Goal: Information Seeking & Learning: Learn about a topic

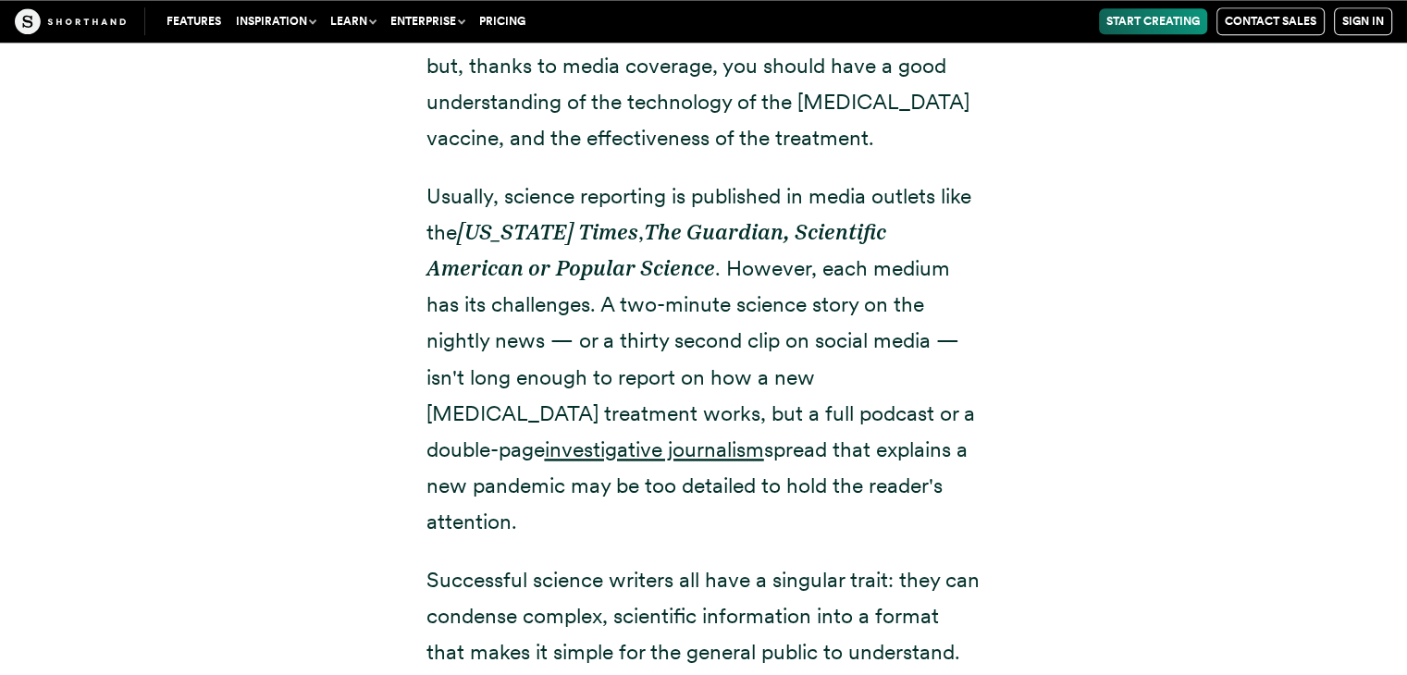
scroll to position [2485, 0]
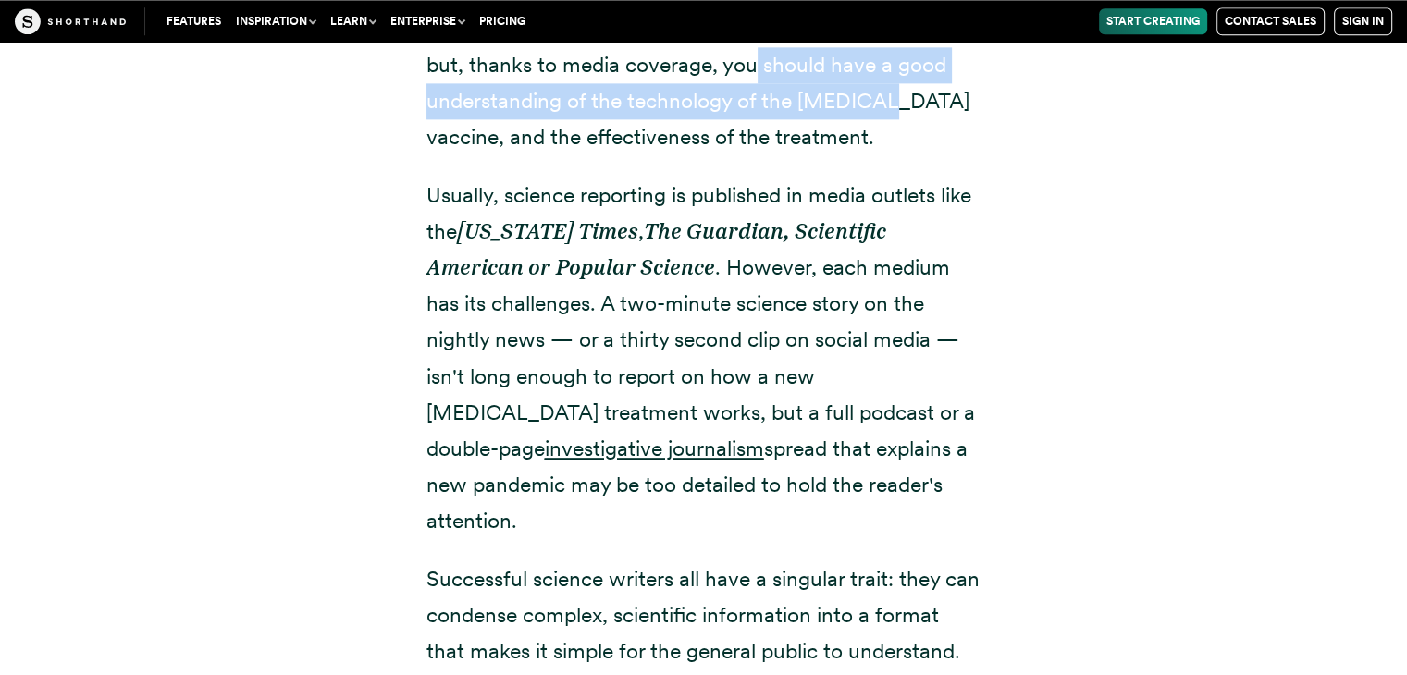
drag, startPoint x: 755, startPoint y: 71, endPoint x: 891, endPoint y: 97, distance: 138.4
click at [891, 97] on p "You may not understand mRNA like a genetic researcher, but, thanks to media cov…" at bounding box center [703, 83] width 555 height 144
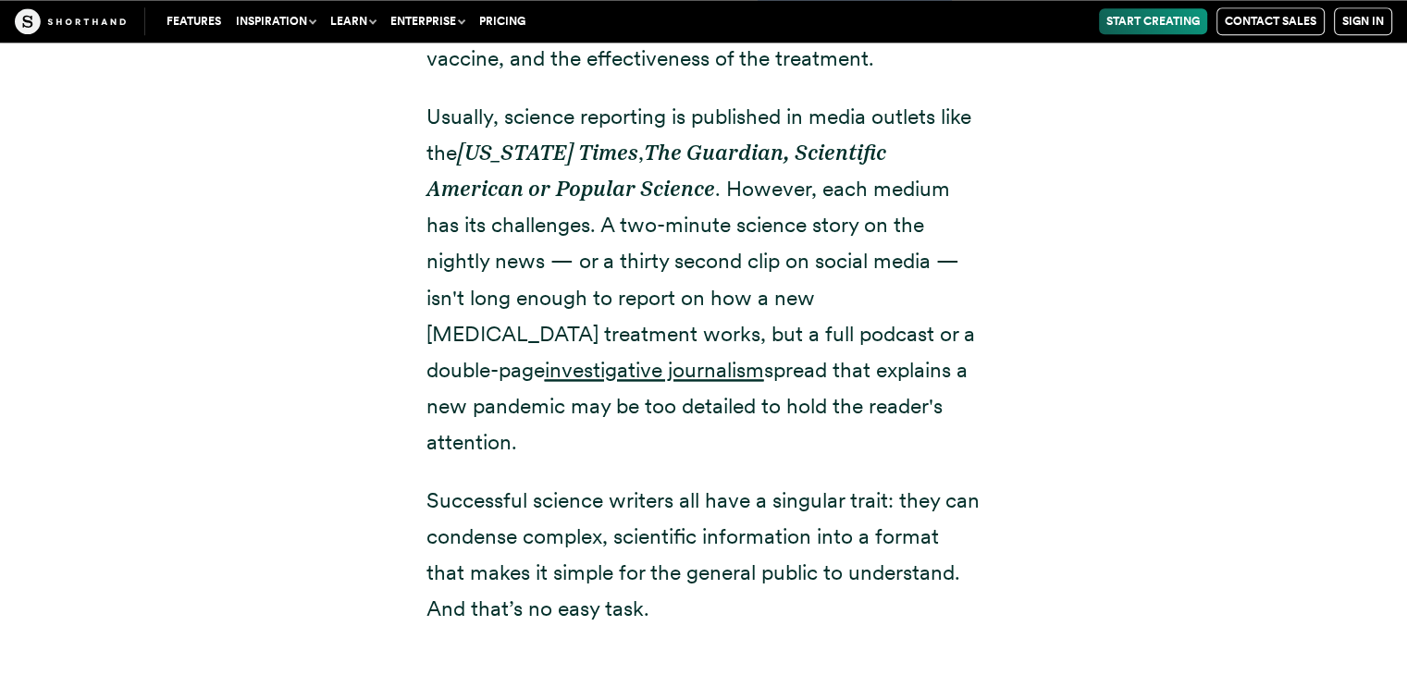
scroll to position [2568, 0]
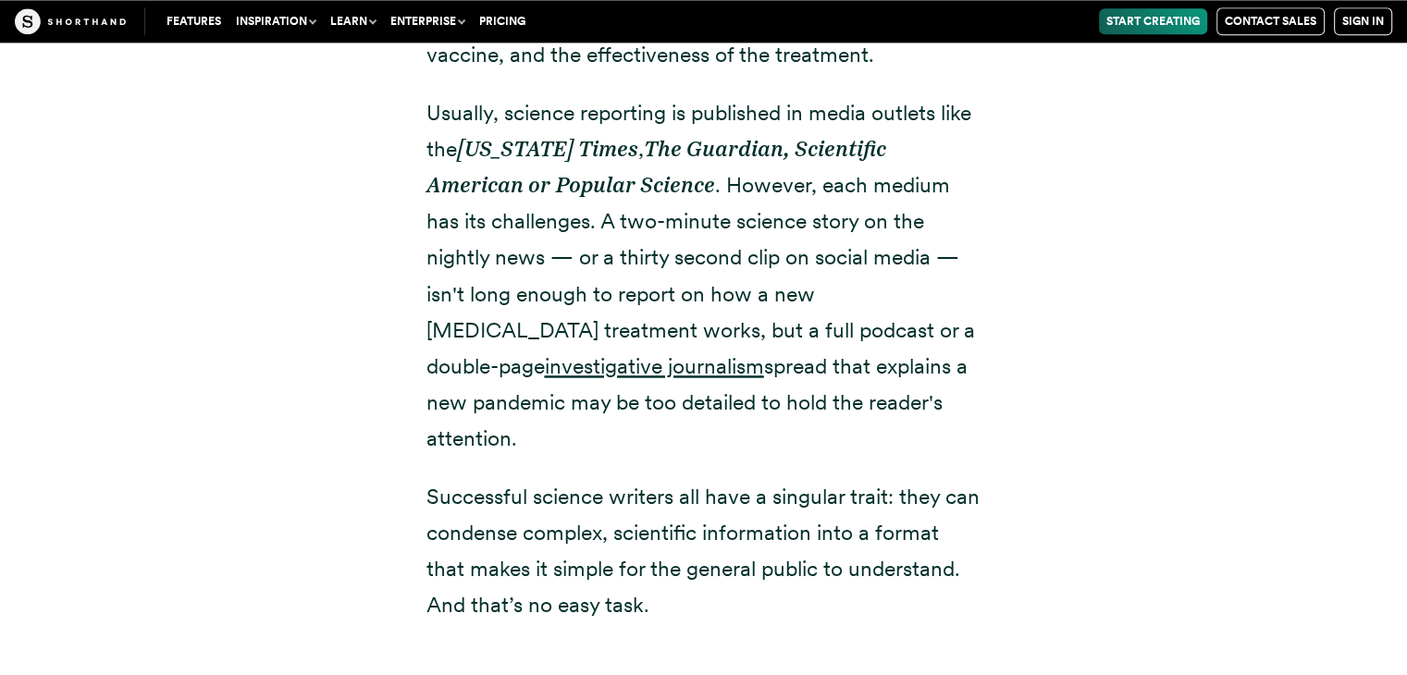
click at [673, 119] on p "Usually, science reporting is published in media outlets like the [US_STATE] Ti…" at bounding box center [703, 276] width 555 height 362
drag, startPoint x: 425, startPoint y: 121, endPoint x: 872, endPoint y: 409, distance: 532.2
click at [872, 409] on div "Science journalism exists to report on healthcare breakthroughs, disease, clima…" at bounding box center [703, 203] width 629 height 986
click at [889, 409] on p "Usually, science reporting is published in media outlets like the [US_STATE] Ti…" at bounding box center [703, 276] width 555 height 362
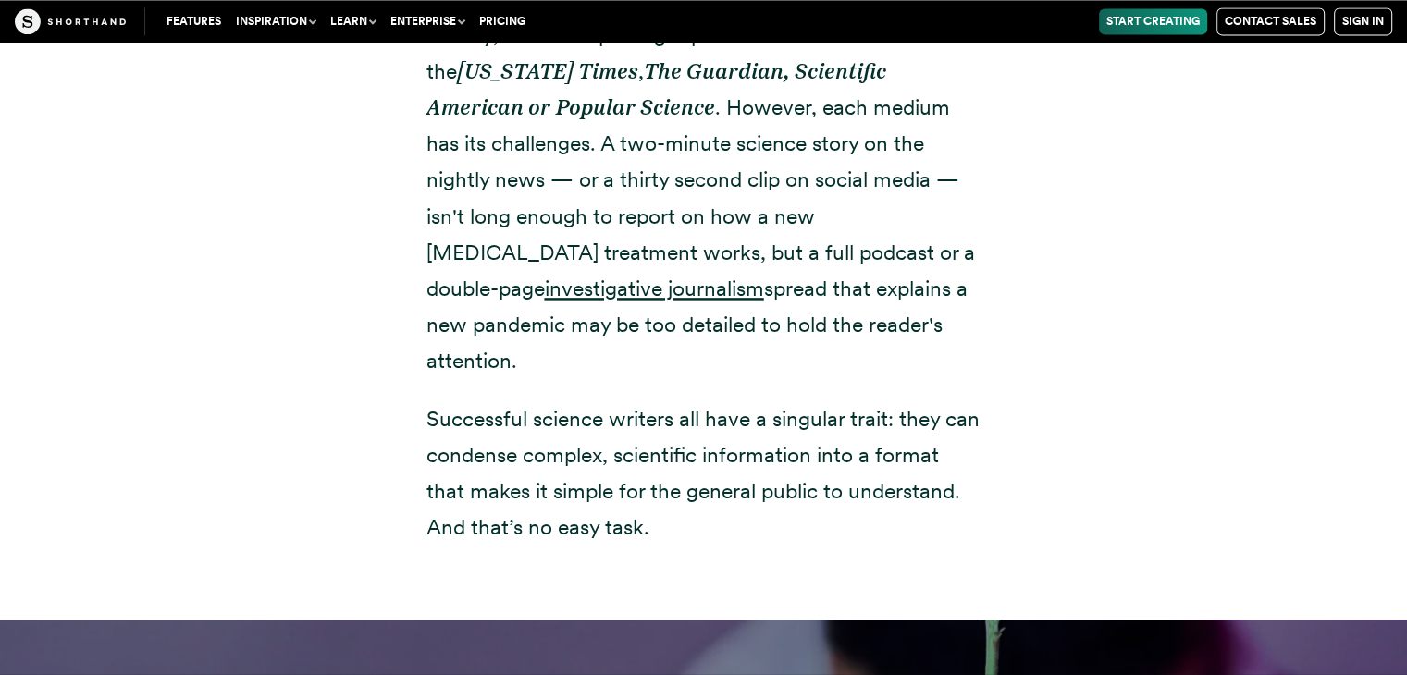
scroll to position [2653, 0]
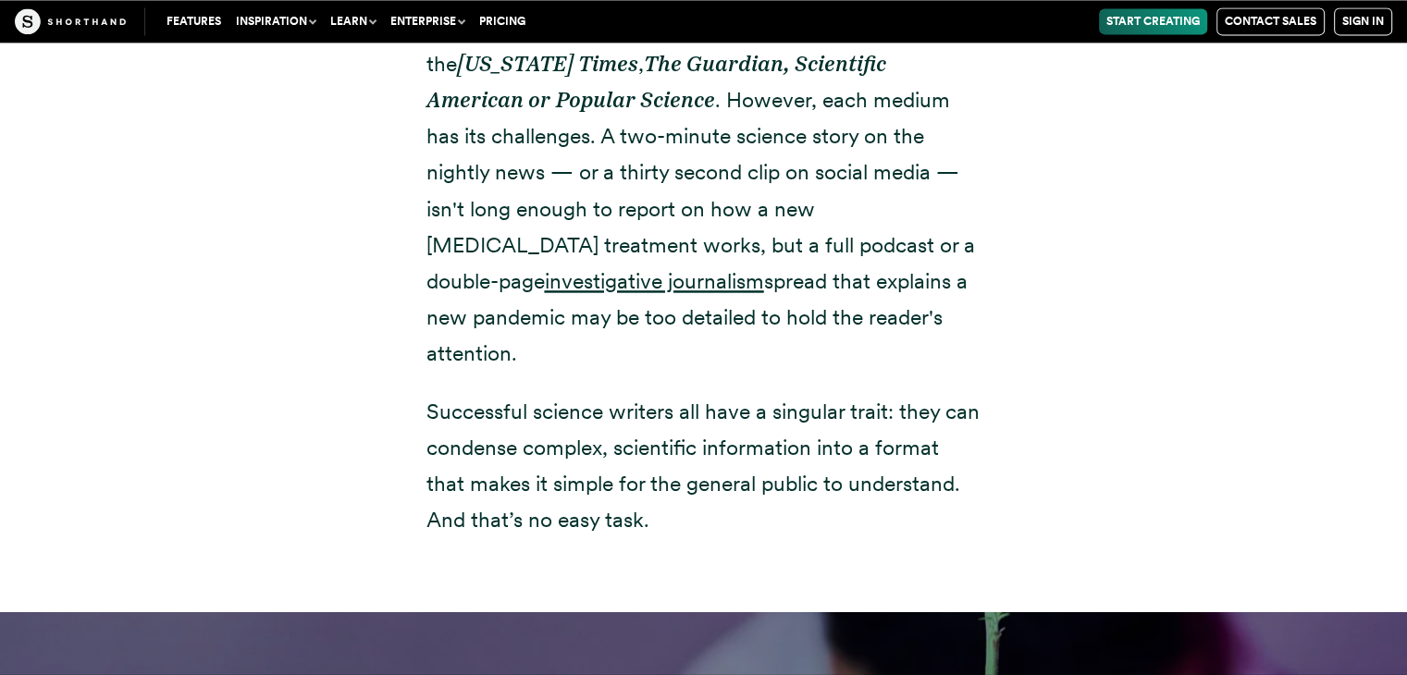
drag, startPoint x: 411, startPoint y: 351, endPoint x: 973, endPoint y: 495, distance: 580.6
click at [973, 495] on div "Science journalism exists to report on healthcare breakthroughs, disease, clima…" at bounding box center [703, 118] width 629 height 986
click at [791, 500] on p "Successful science writers all have a singular trait: they can condense complex…" at bounding box center [703, 466] width 555 height 144
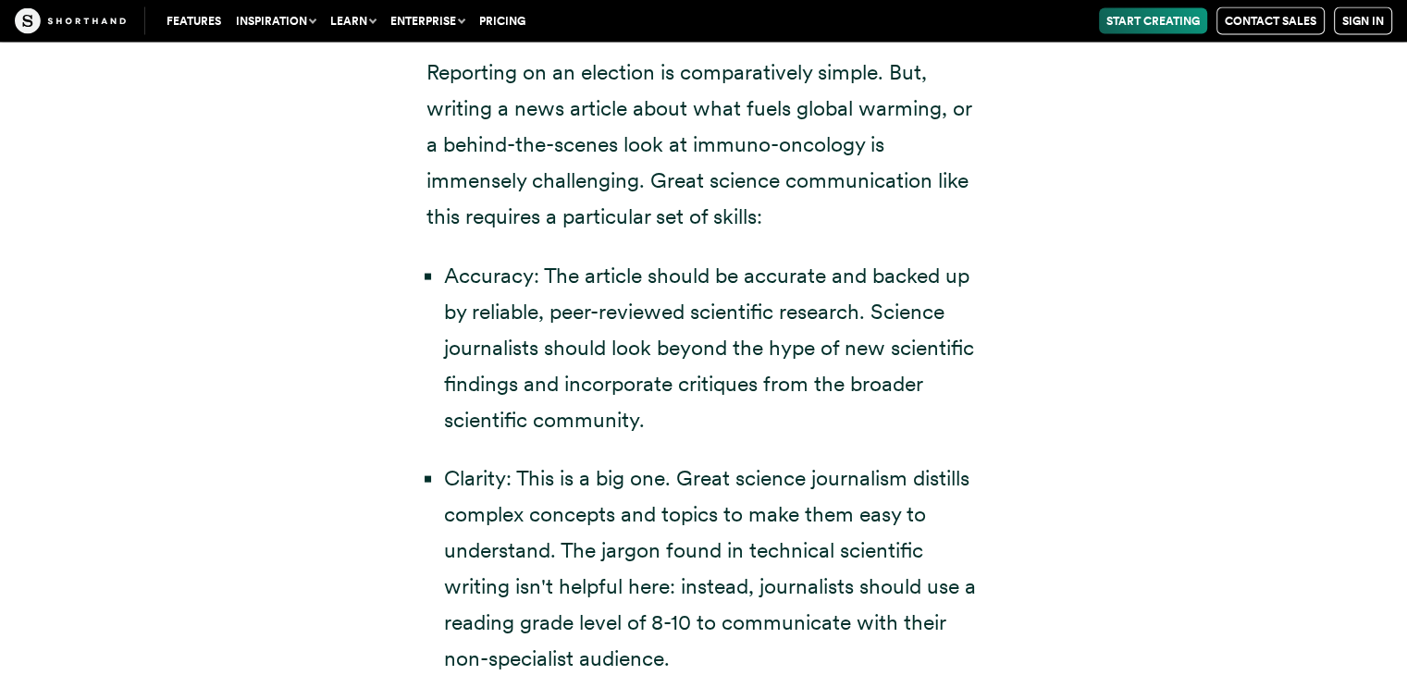
scroll to position [3730, 0]
drag, startPoint x: 421, startPoint y: 105, endPoint x: 792, endPoint y: 191, distance: 380.6
click at [792, 191] on div "Science journalists must report on complex subjects so the average reader can u…" at bounding box center [703, 674] width 629 height 1602
click at [903, 171] on p "Reporting on an election is comparatively simple. But, writing a news article a…" at bounding box center [703, 145] width 555 height 180
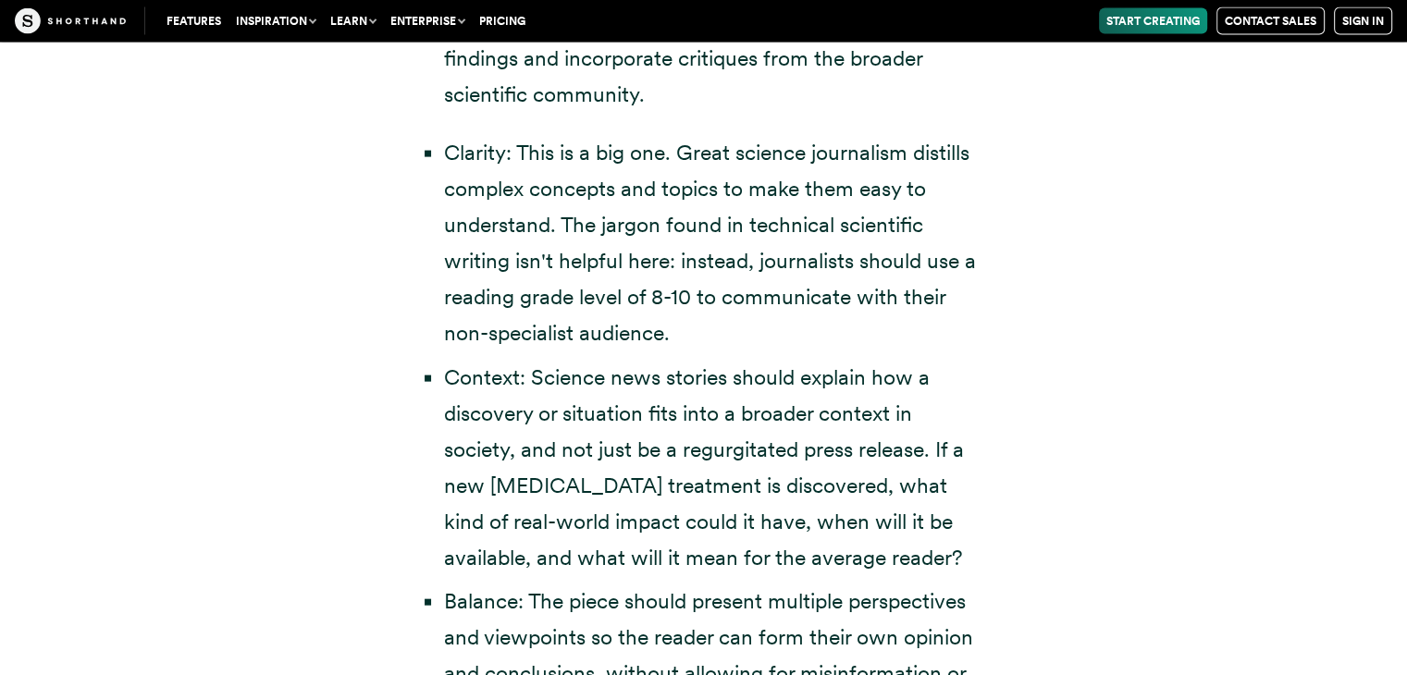
scroll to position [4063, 0]
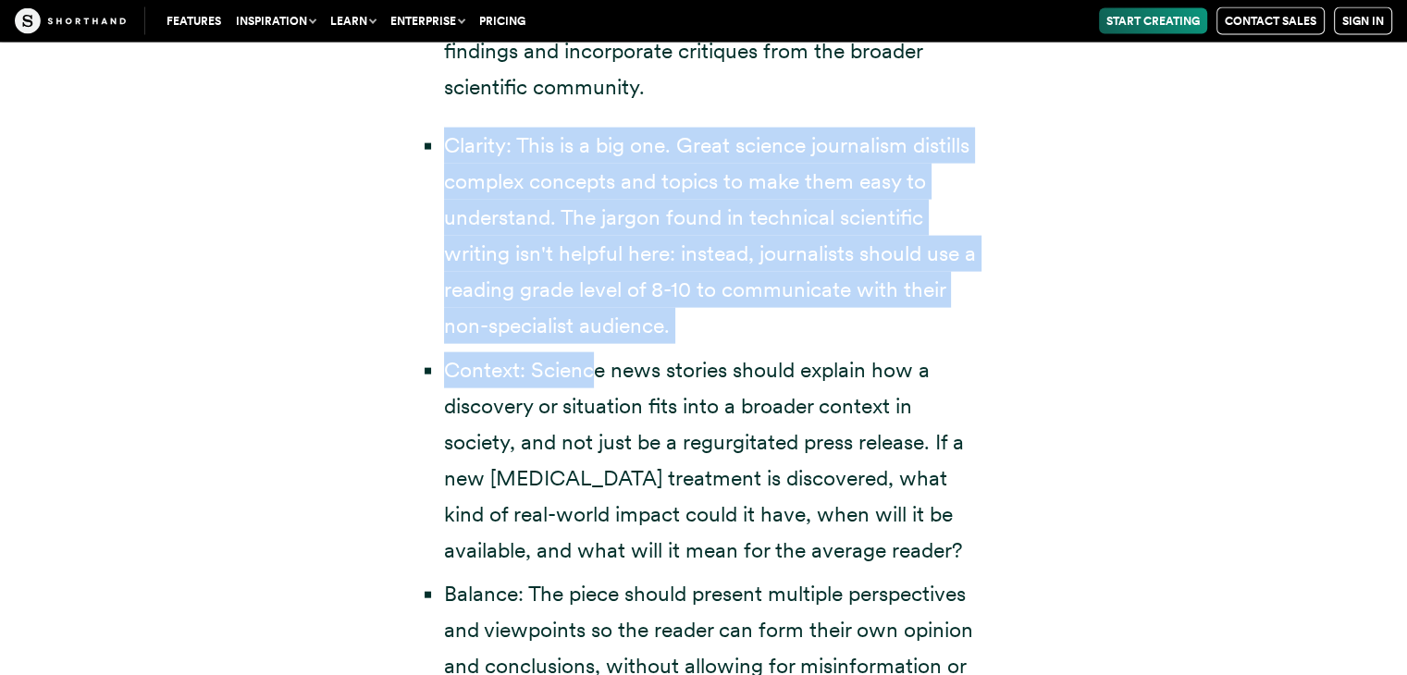
drag, startPoint x: 433, startPoint y: 113, endPoint x: 592, endPoint y: 310, distance: 253.2
click at [592, 310] on ul "Clarity: This is a big one. Great science journalism distills complex concepts …" at bounding box center [703, 497] width 555 height 738
click at [721, 299] on li "Clarity: This is a big one. Great science journalism distills complex concepts …" at bounding box center [712, 236] width 537 height 217
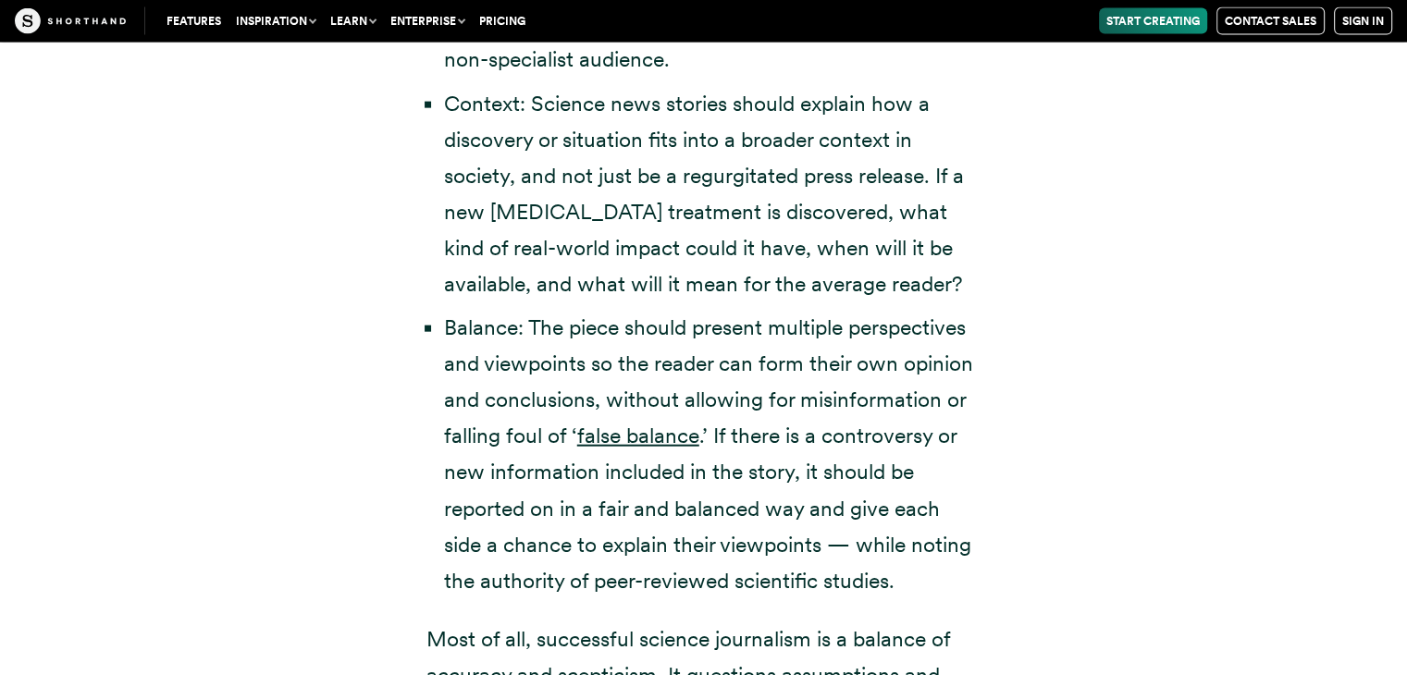
scroll to position [4329, 0]
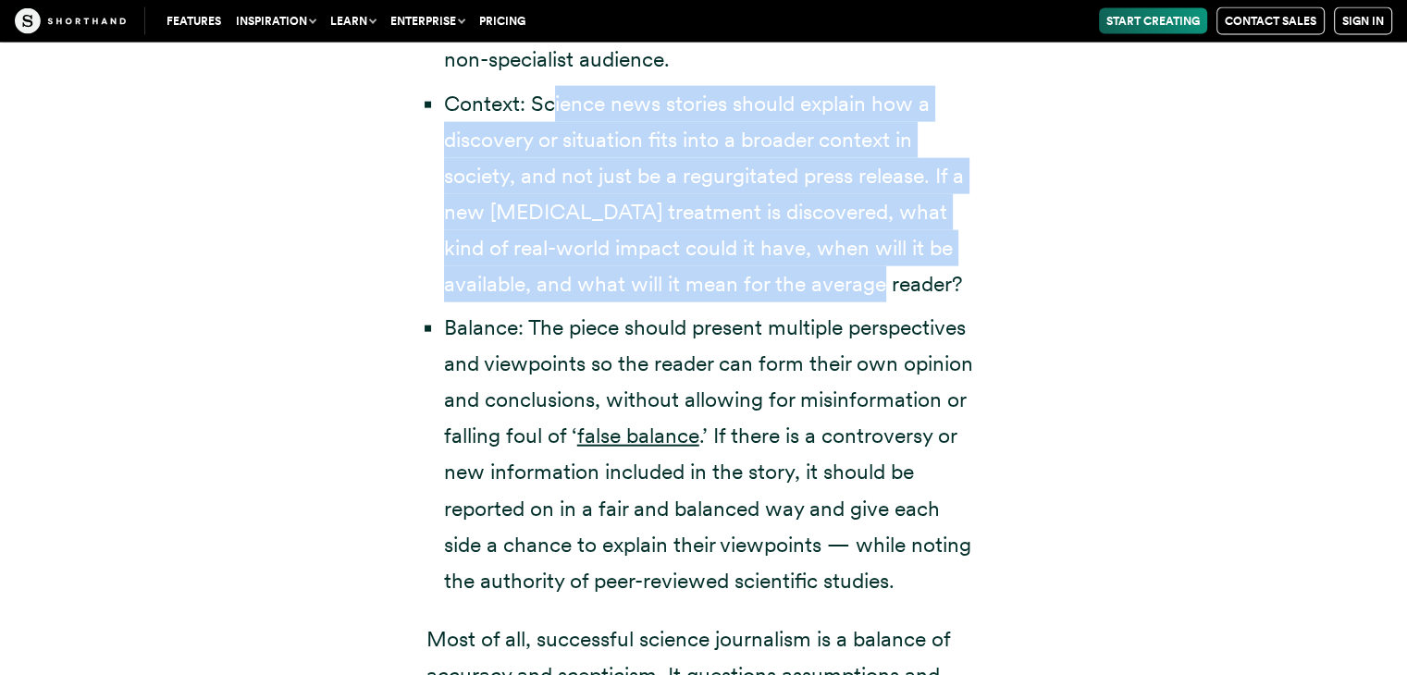
drag, startPoint x: 556, startPoint y: 68, endPoint x: 821, endPoint y: 239, distance: 315.9
click at [821, 239] on li "Context: Science news stories should explain how a discovery or situation fits …" at bounding box center [712, 194] width 537 height 217
click at [873, 238] on li "Context: Science news stories should explain how a discovery or situation fits …" at bounding box center [712, 194] width 537 height 217
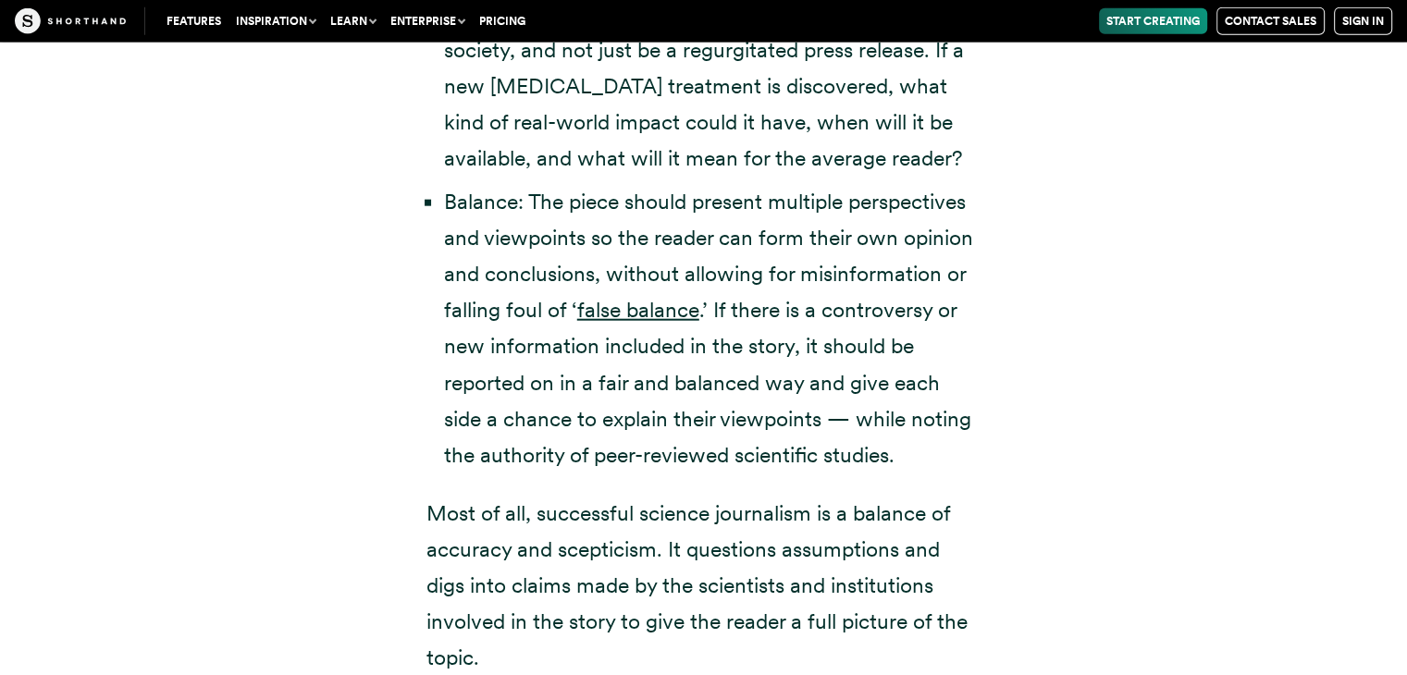
scroll to position [4470, 0]
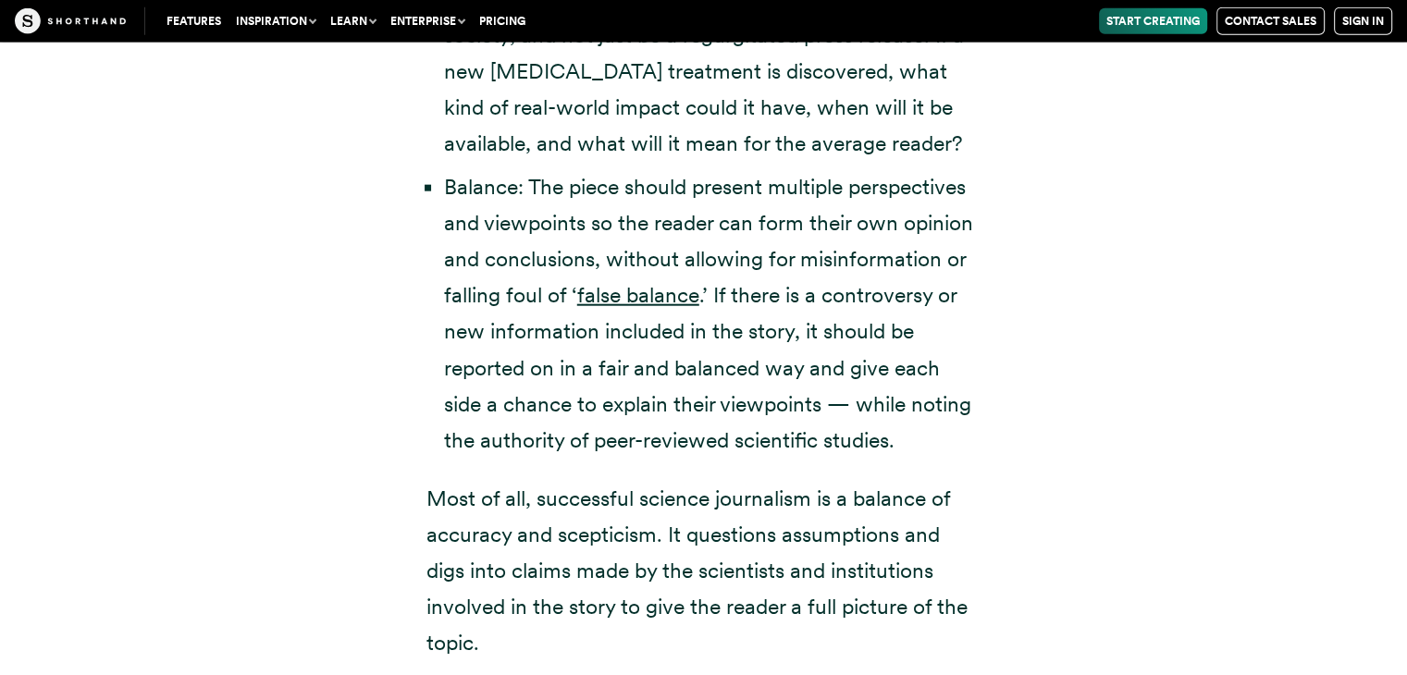
drag, startPoint x: 444, startPoint y: 148, endPoint x: 1015, endPoint y: 604, distance: 730.5
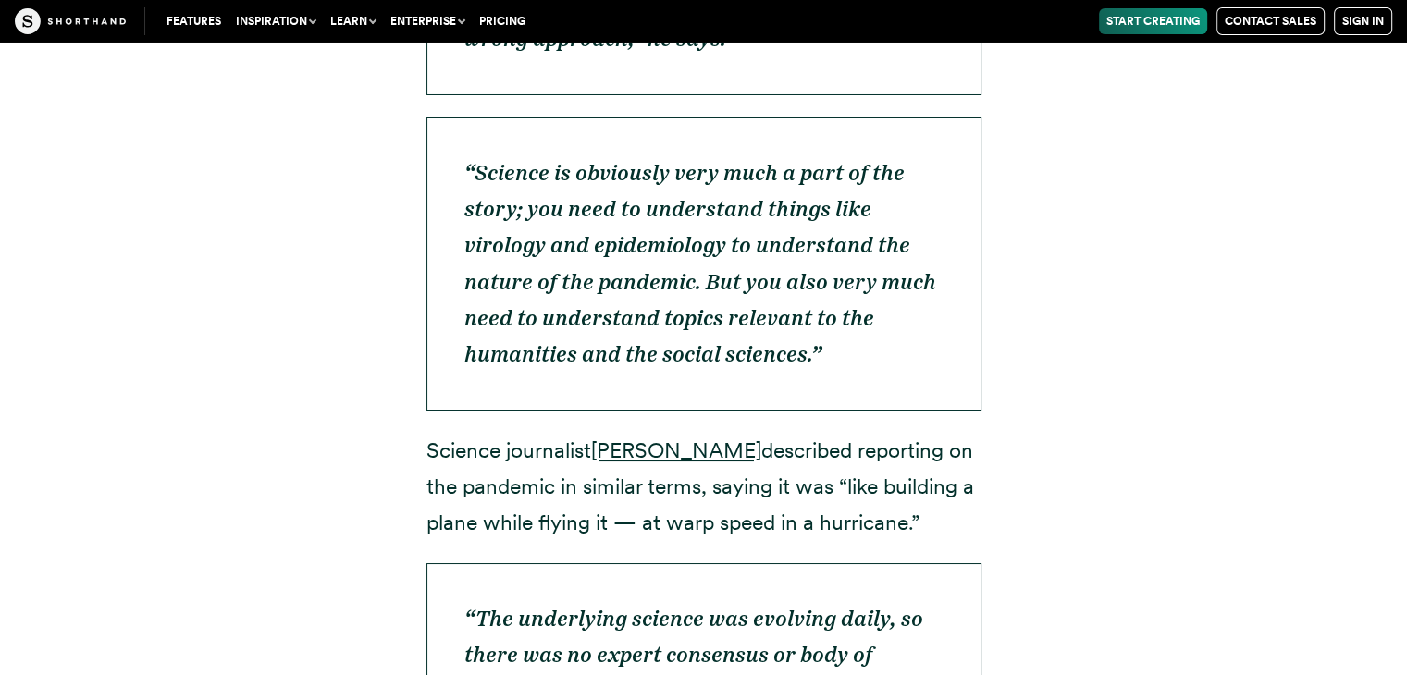
scroll to position [6778, 0]
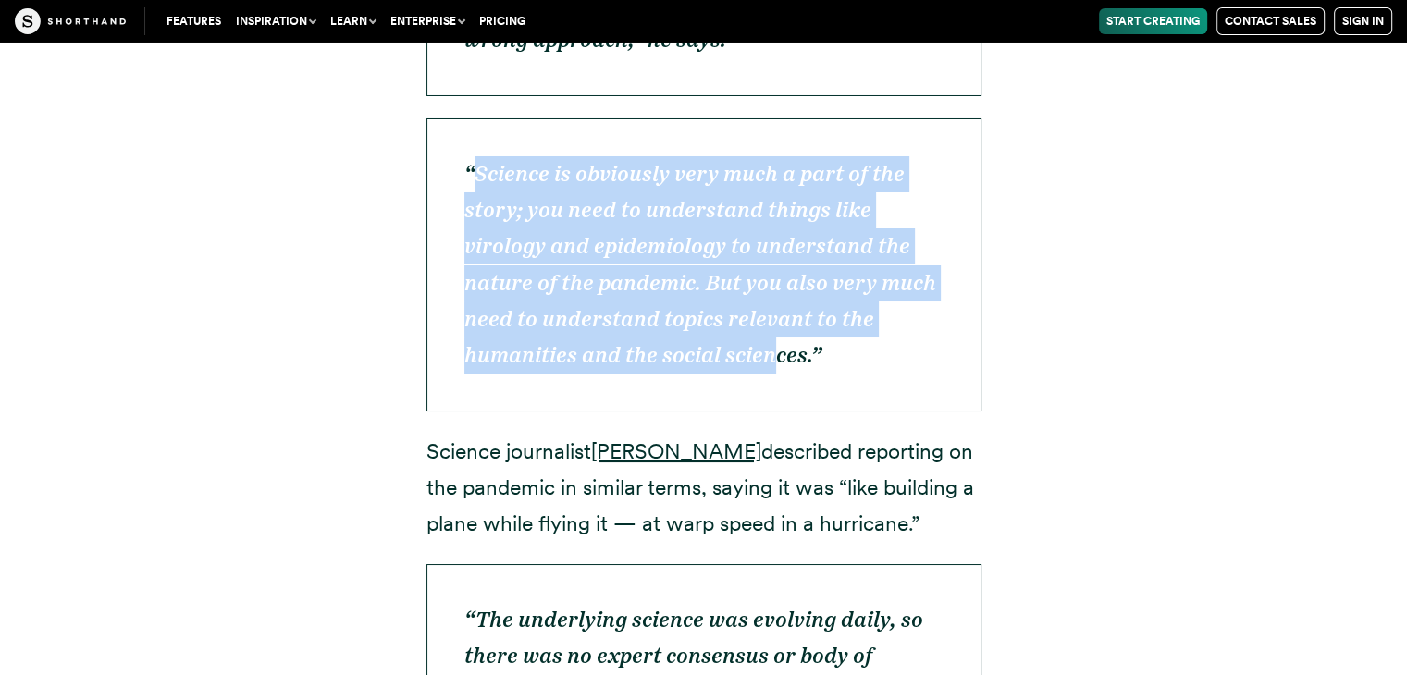
drag, startPoint x: 477, startPoint y: 63, endPoint x: 764, endPoint y: 238, distance: 335.8
click at [764, 238] on em "“Science is obviously very much a part of the story; you need to understand thi…" at bounding box center [700, 264] width 472 height 206
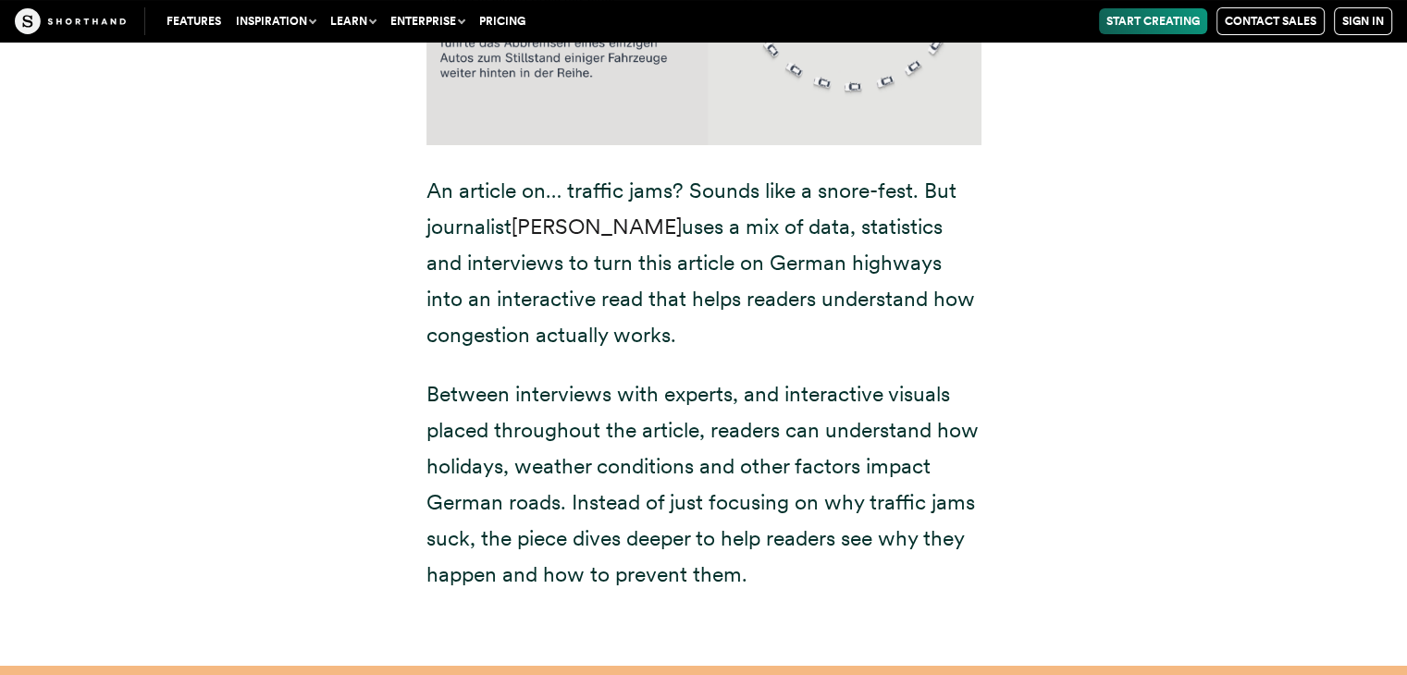
scroll to position [28285, 0]
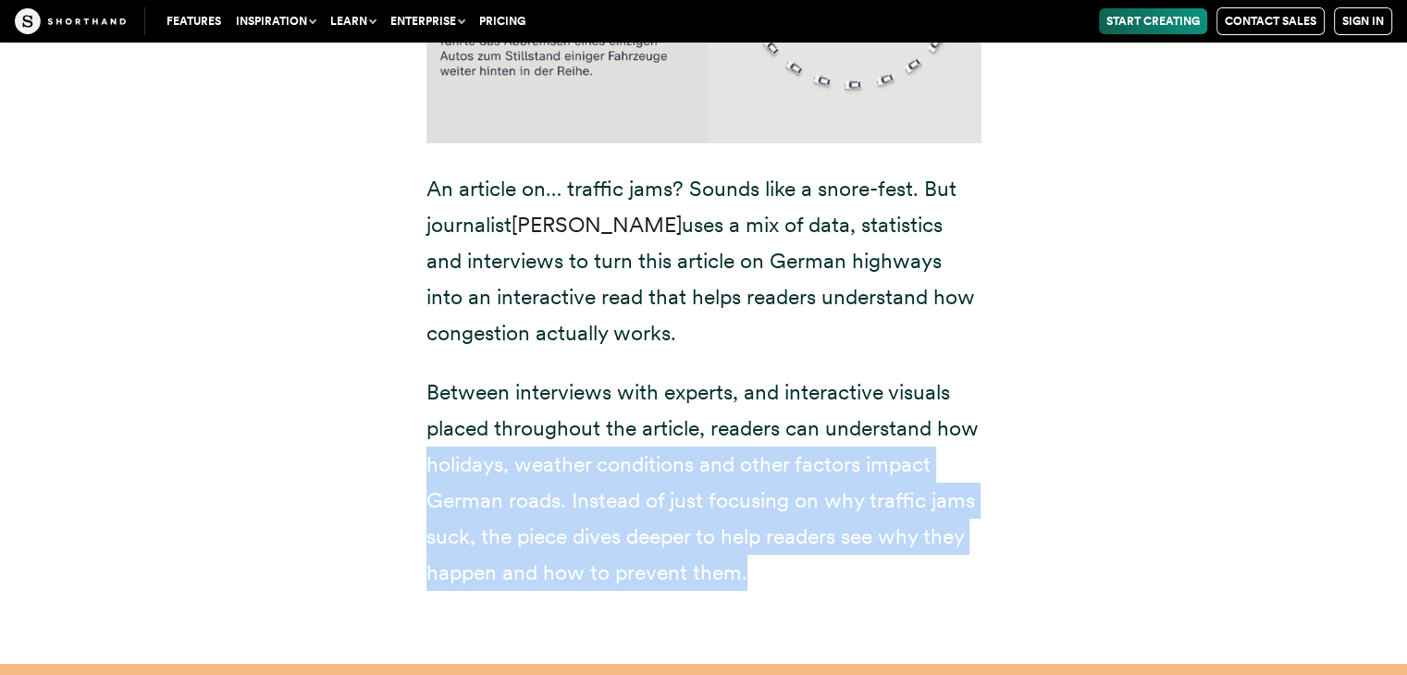
drag, startPoint x: 413, startPoint y: 88, endPoint x: 982, endPoint y: 189, distance: 578.7
click at [982, 189] on div "8. Standstill on the freeway ✍️ Journalist: [PERSON_NAME] 📰 News outlet: ZDF An…" at bounding box center [703, 127] width 629 height 1073
click at [955, 375] on p "Between interviews with experts, and interactive visuals placed throughout the …" at bounding box center [703, 483] width 555 height 217
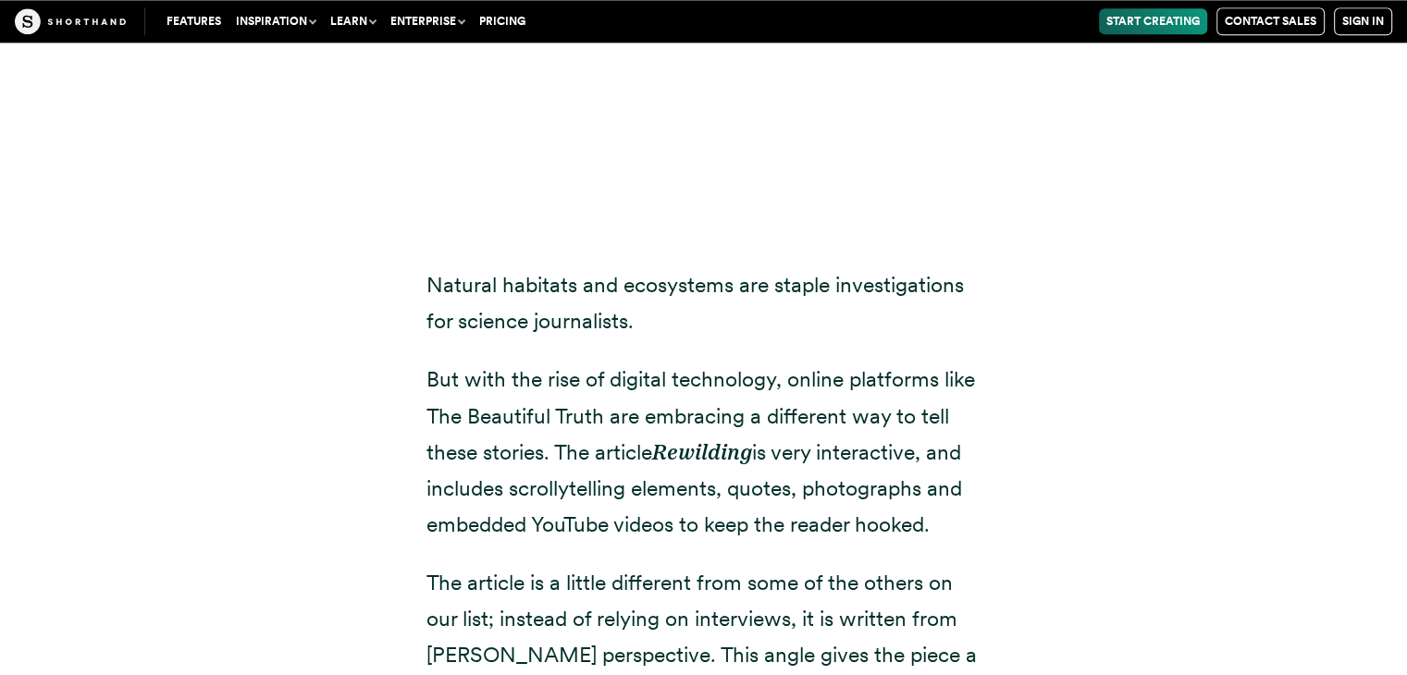
scroll to position [30624, 0]
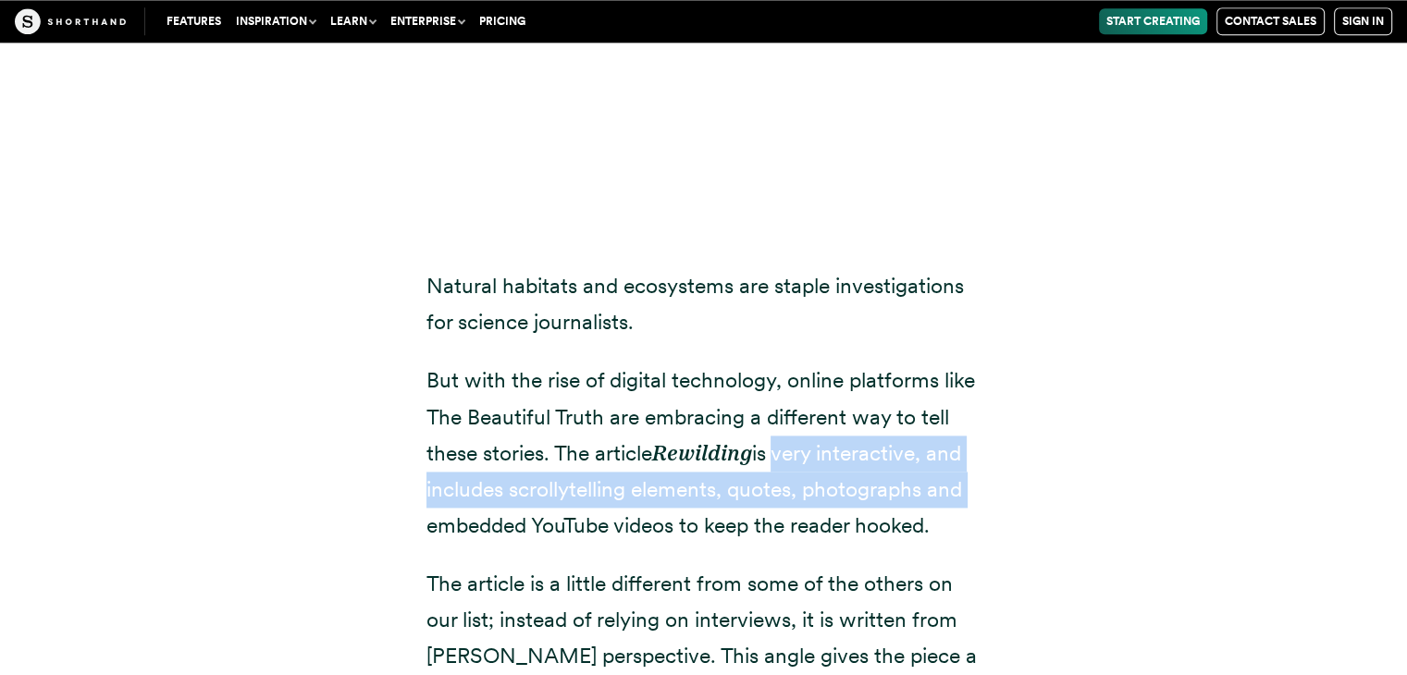
drag, startPoint x: 775, startPoint y: 82, endPoint x: 1021, endPoint y: 117, distance: 248.5
click at [1021, 117] on div "9. Rewilding ✍️ Journalist: [PERSON_NAME] 📰 News outlet: The Beautiful Truth Na…" at bounding box center [704, 319] width 1258 height 1220
click at [1005, 117] on div "9. Rewilding ✍️ Journalist: [PERSON_NAME] 📰 News outlet: The Beautiful Truth Na…" at bounding box center [703, 319] width 629 height 1220
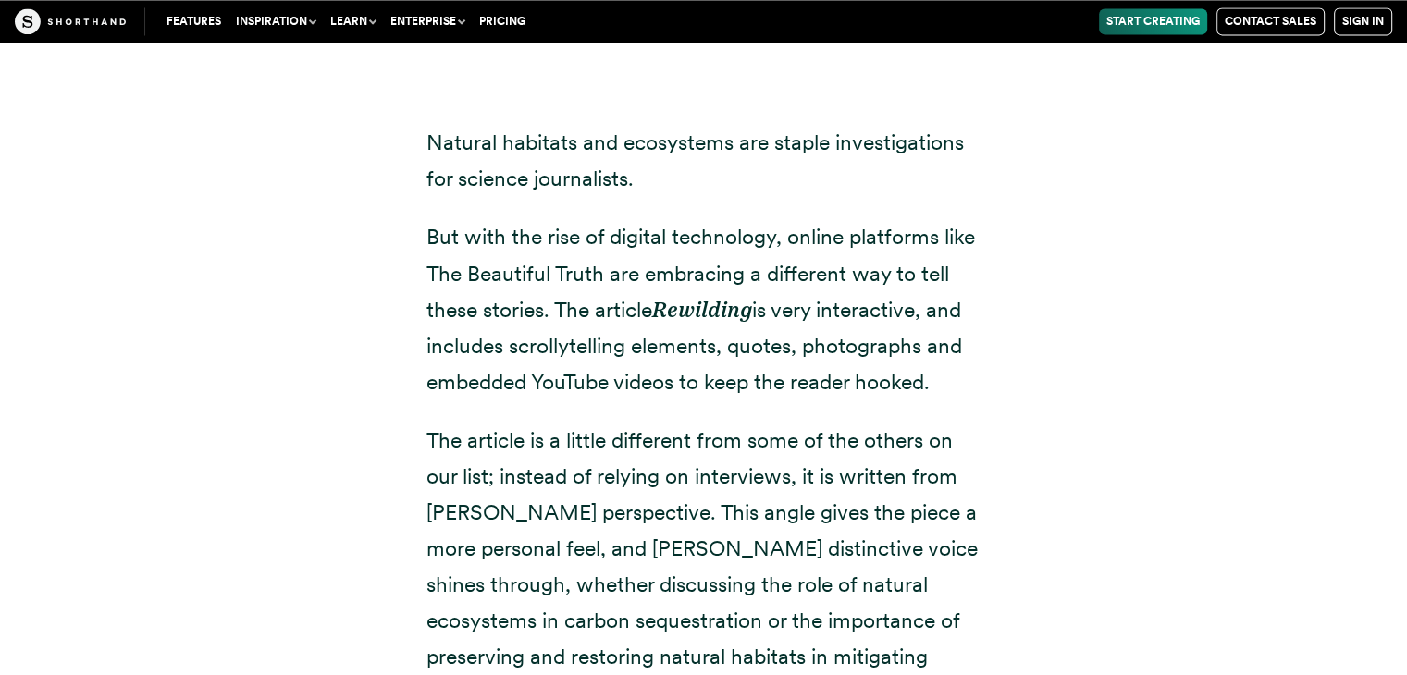
scroll to position [30768, 0]
drag, startPoint x: 422, startPoint y: 93, endPoint x: 1020, endPoint y: 322, distance: 640.6
click at [1020, 322] on div "9. Rewilding ✍️ Journalist: [PERSON_NAME] 📰 News outlet: The Beautiful Truth Na…" at bounding box center [704, 174] width 1258 height 1220
click at [995, 323] on div "9. Rewilding ✍️ Journalist: [PERSON_NAME] 📰 News outlet: The Beautiful Truth Na…" at bounding box center [703, 174] width 629 height 1220
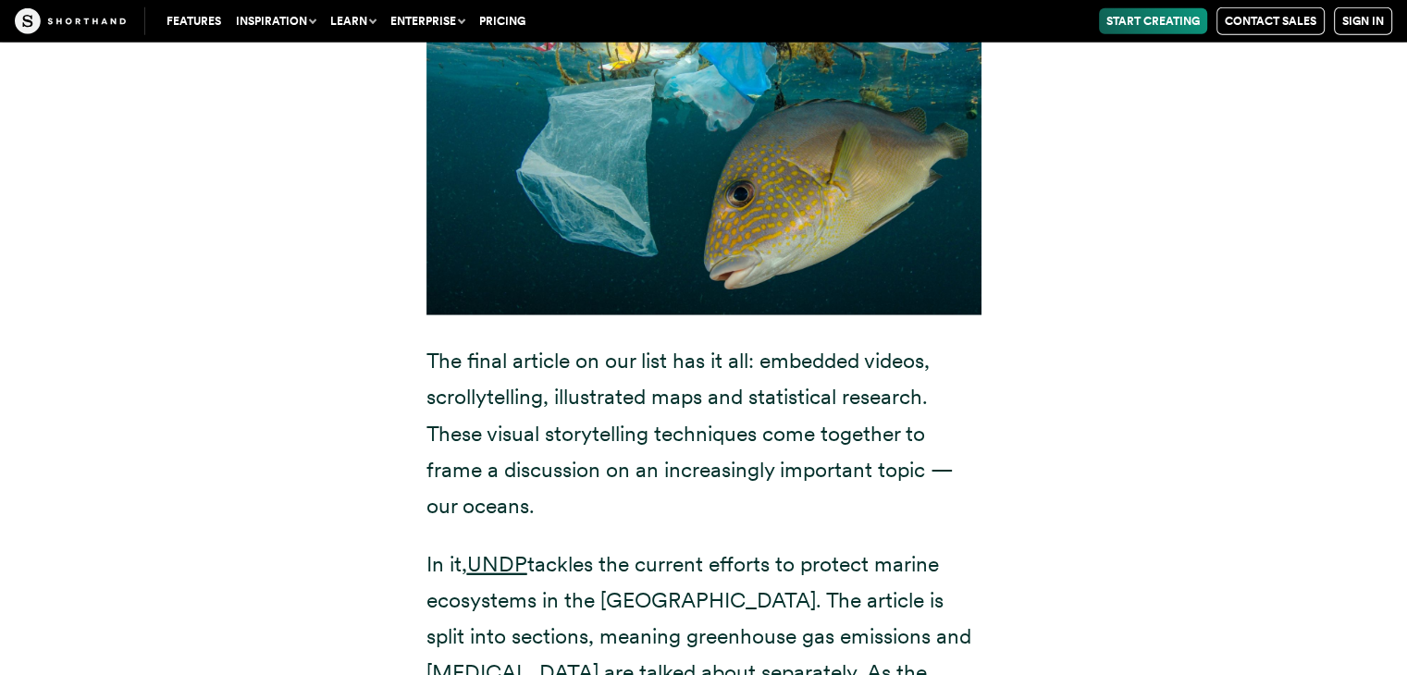
scroll to position [33162, 0]
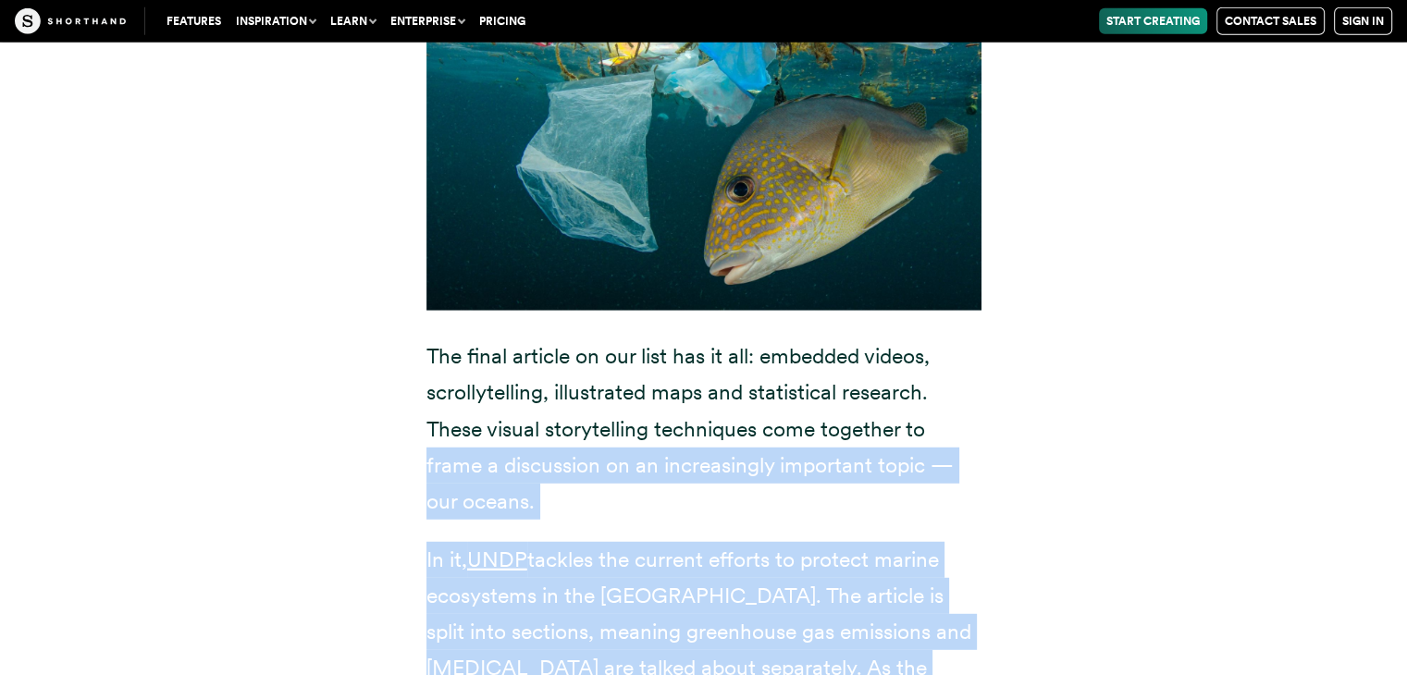
drag, startPoint x: 469, startPoint y: 87, endPoint x: 891, endPoint y: 278, distance: 462.8
click at [891, 278] on div "10. A wilderness of water 📰 News outlet: UNDP The final article on our list has…" at bounding box center [703, 440] width 629 height 1334
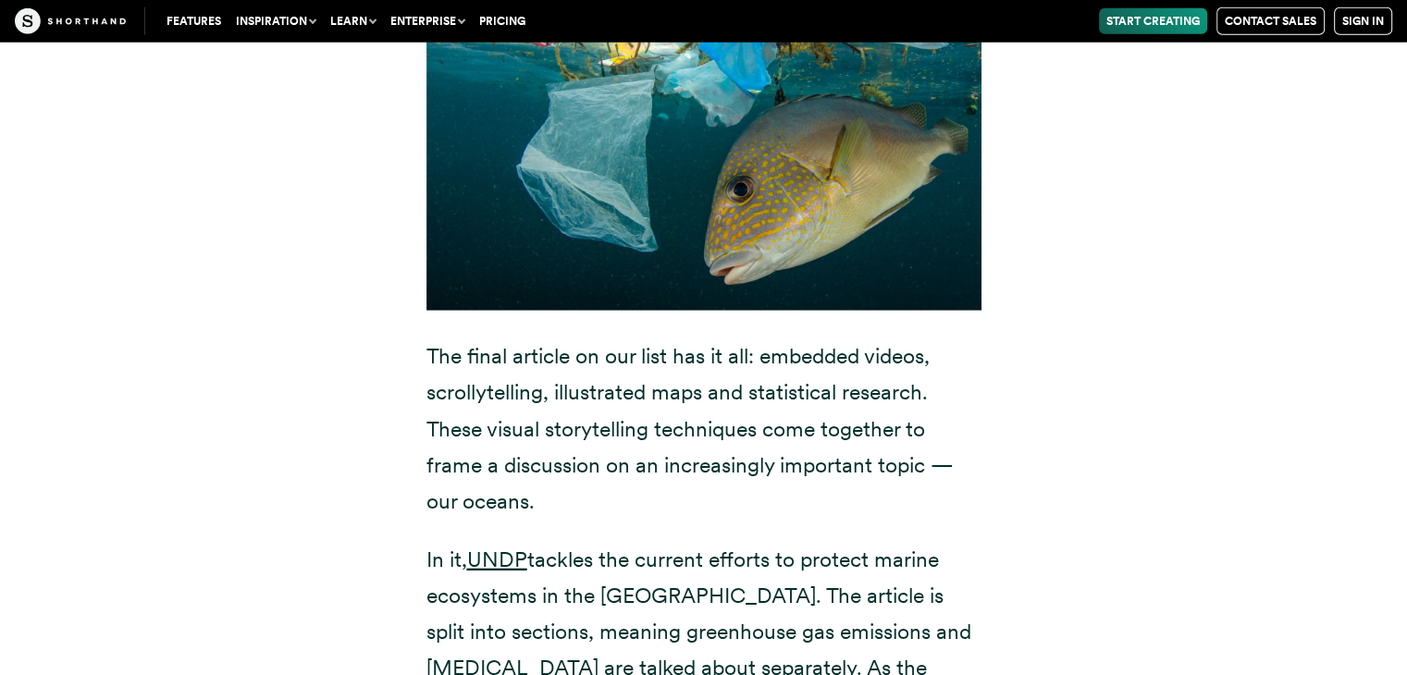
click at [998, 312] on div "10. A wilderness of water 📰 News outlet: UNDP The final article on our list has…" at bounding box center [703, 440] width 629 height 1334
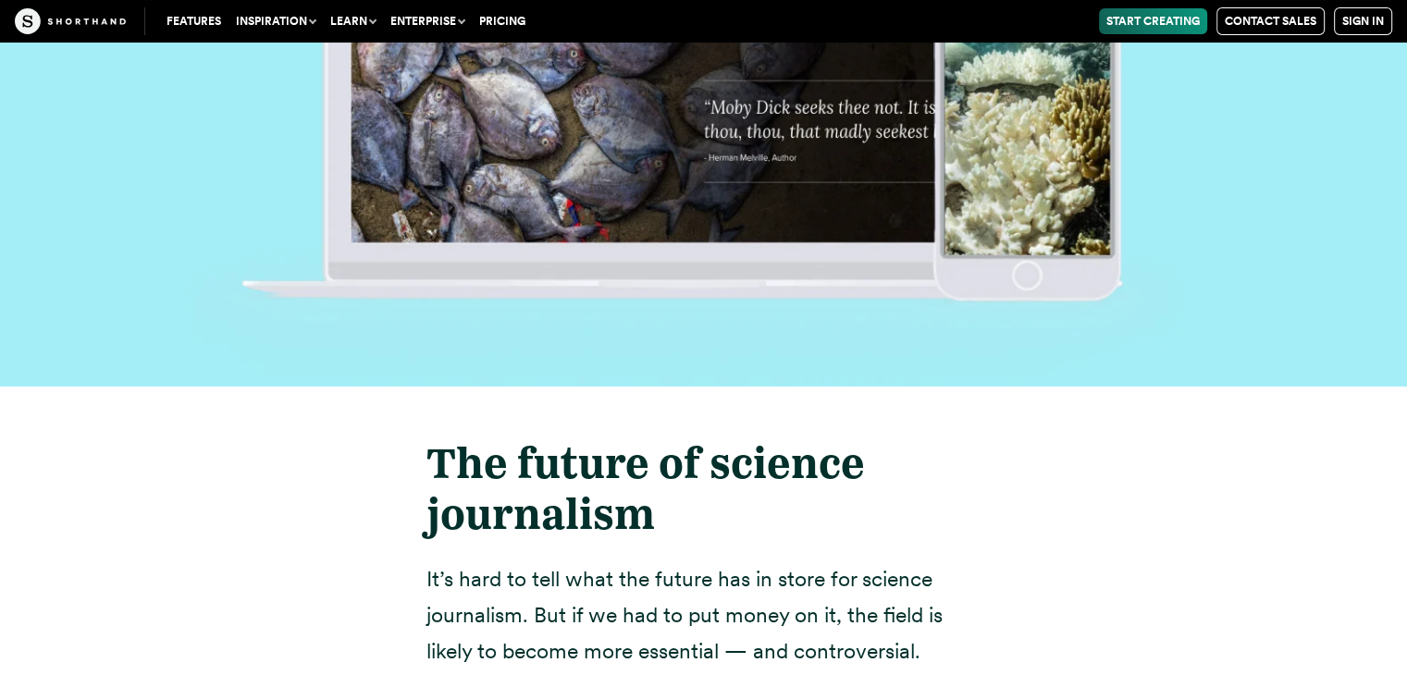
scroll to position [35272, 0]
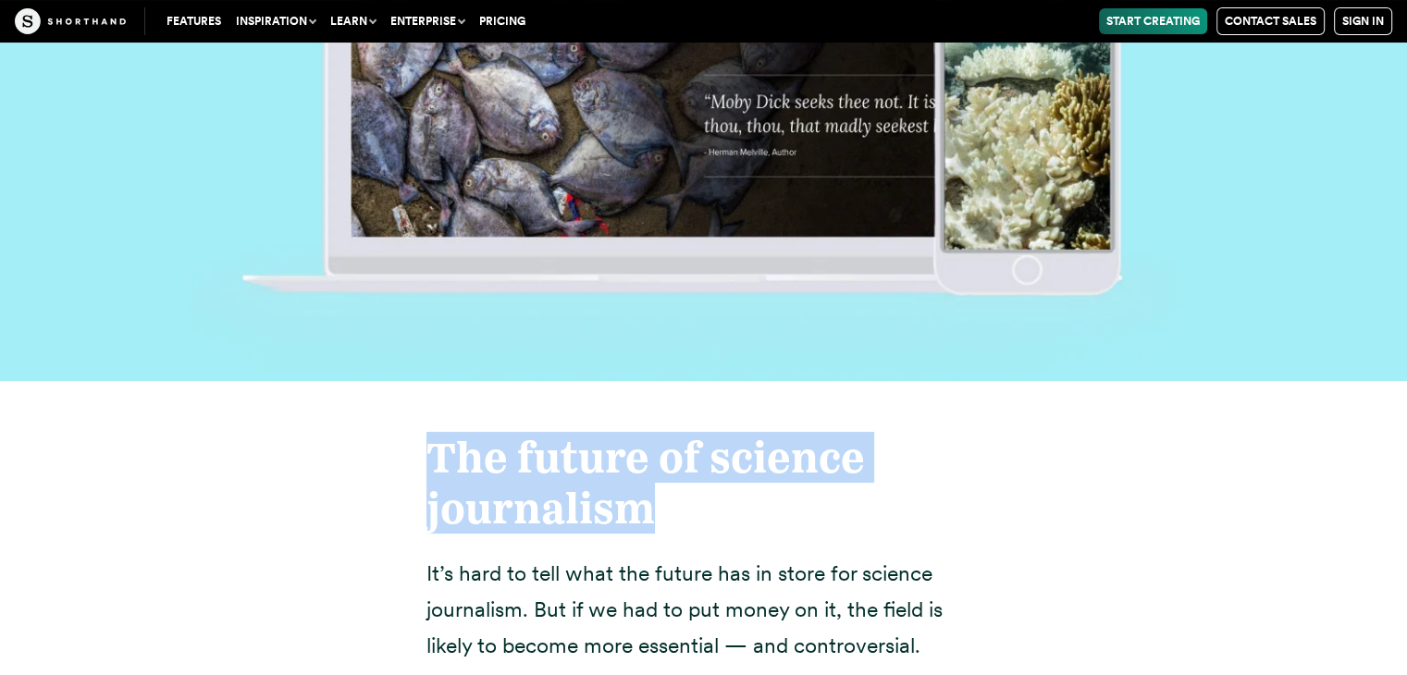
drag, startPoint x: 430, startPoint y: 97, endPoint x: 747, endPoint y: 127, distance: 318.7
click at [747, 432] on h2 "The future of science journalism" at bounding box center [703, 483] width 555 height 102
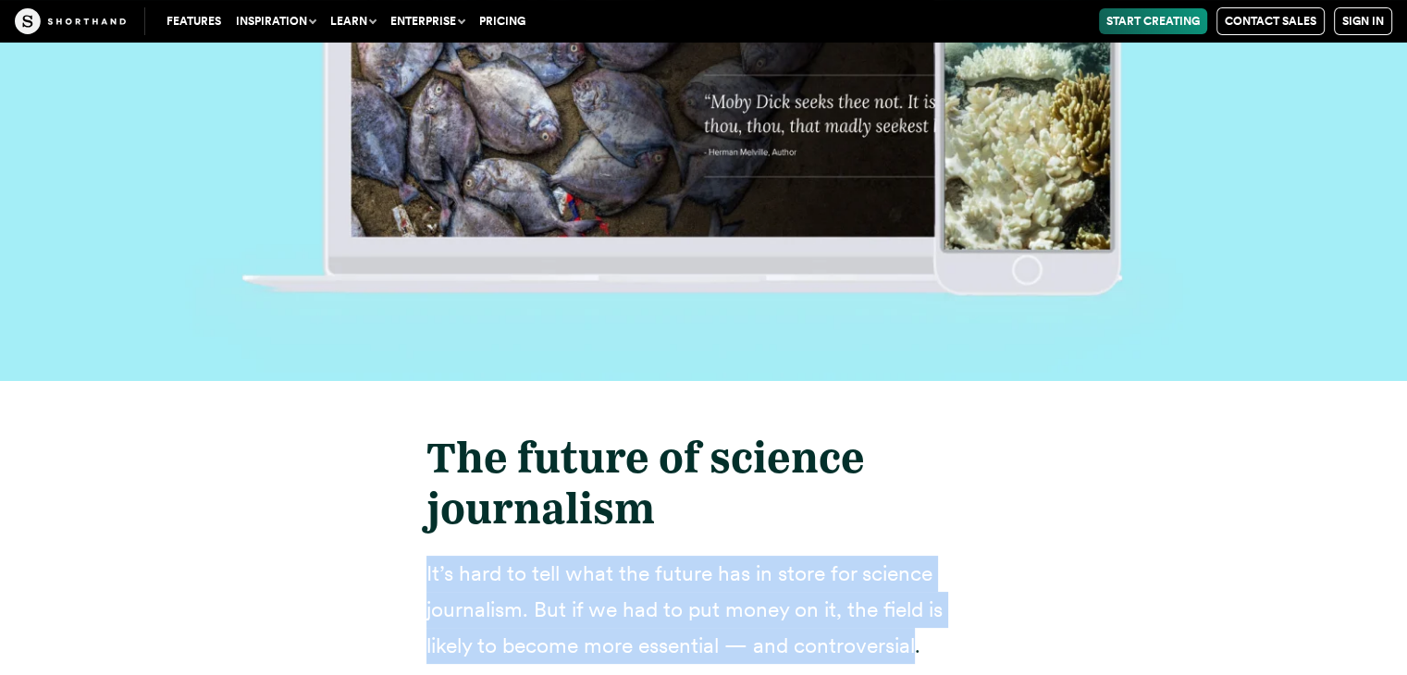
drag, startPoint x: 415, startPoint y: 200, endPoint x: 915, endPoint y: 272, distance: 504.7
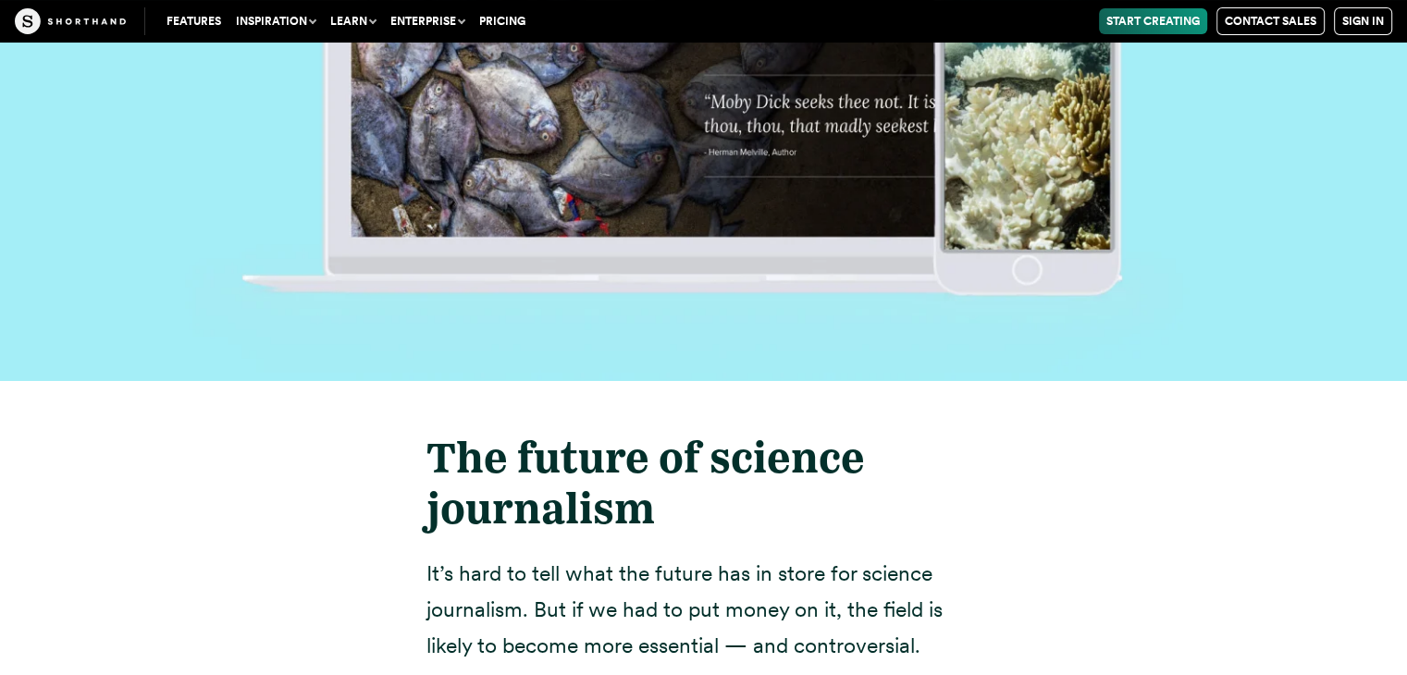
click at [962, 556] on p "It’s hard to tell what the future has in store for science journalism. But if w…" at bounding box center [703, 610] width 555 height 108
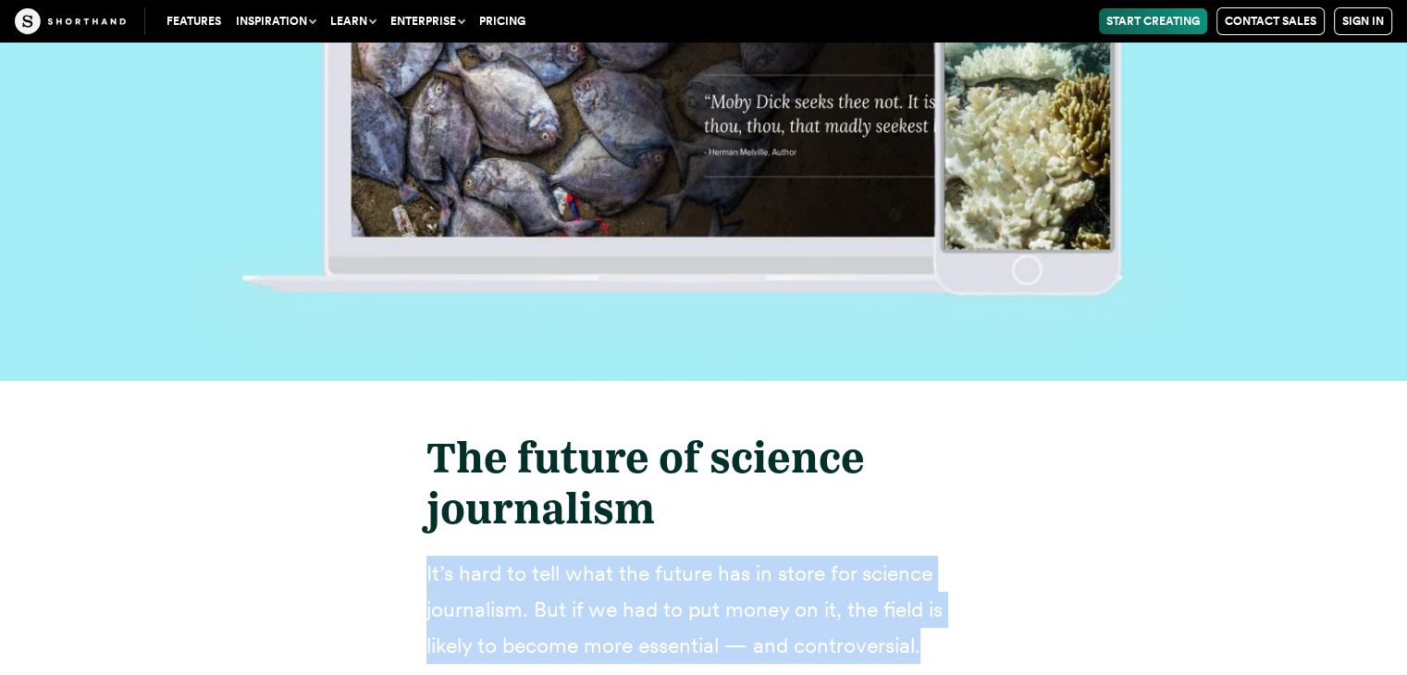
drag, startPoint x: 426, startPoint y: 199, endPoint x: 988, endPoint y: 271, distance: 566.1
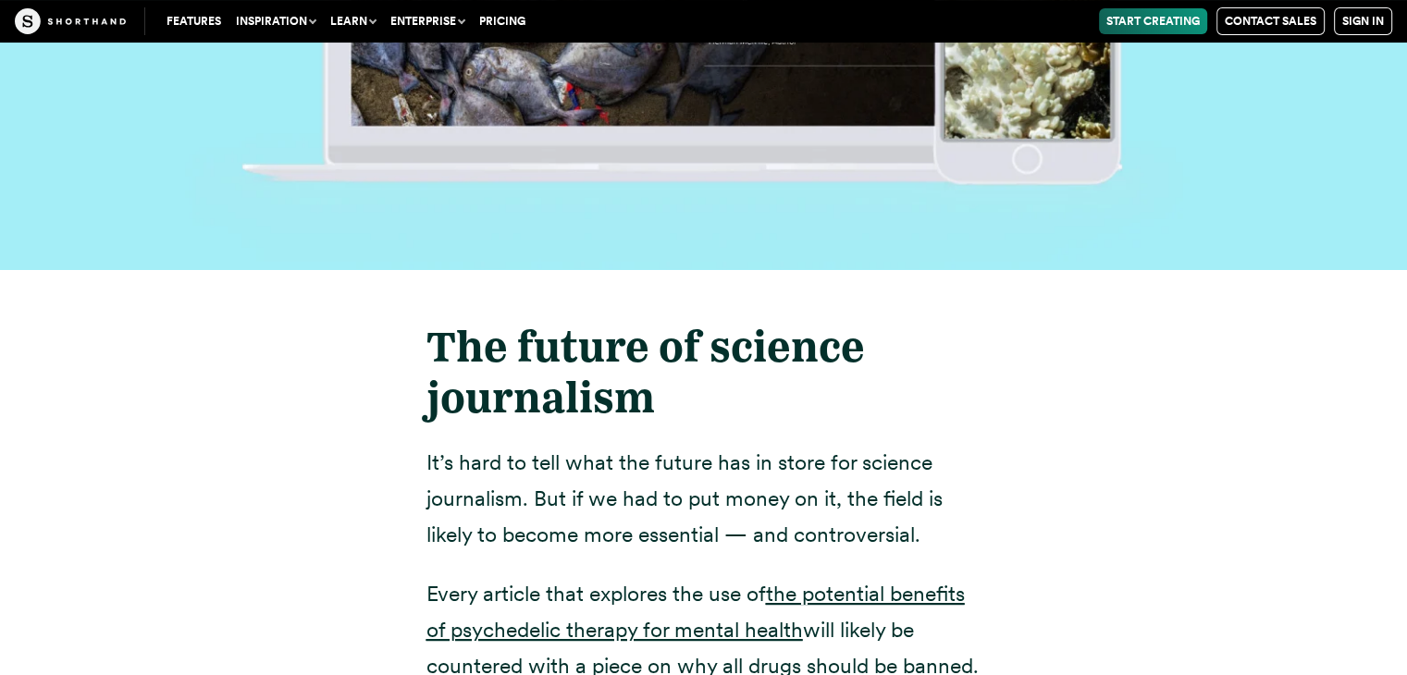
scroll to position [35428, 0]
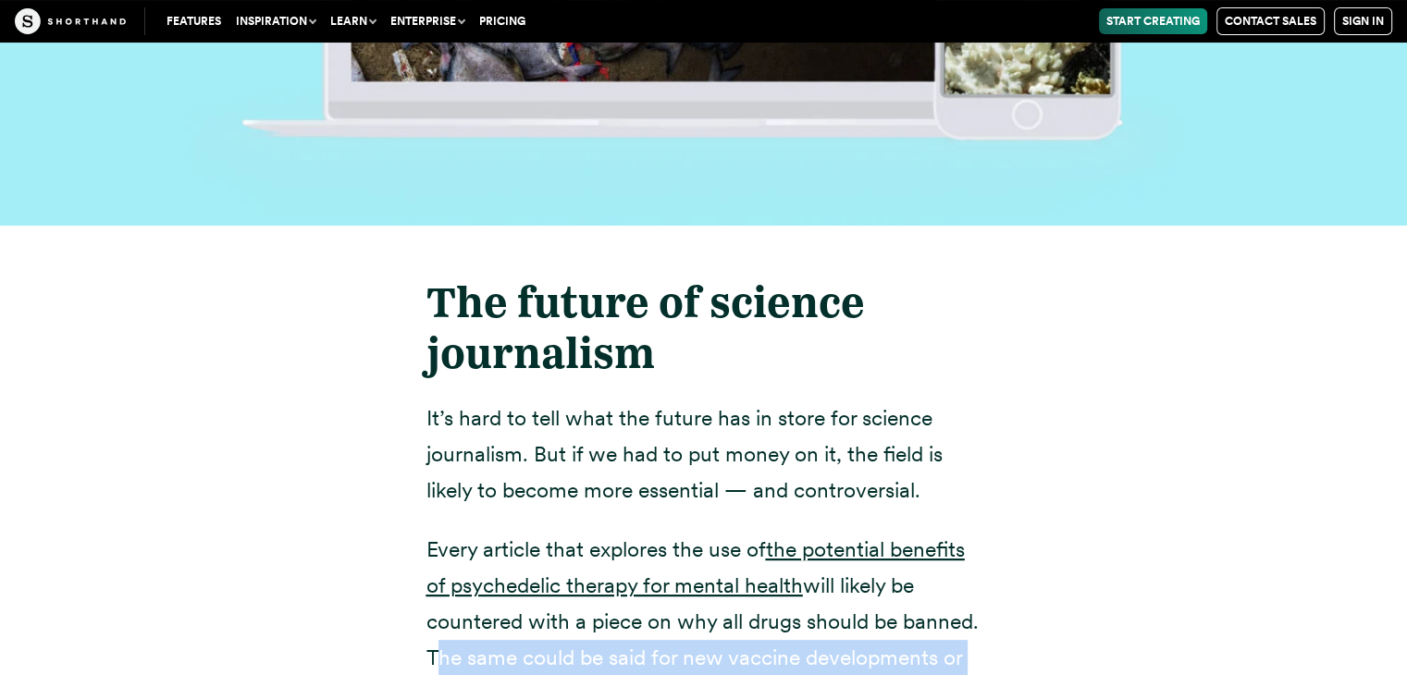
drag, startPoint x: 413, startPoint y: 286, endPoint x: 966, endPoint y: 441, distance: 573.7
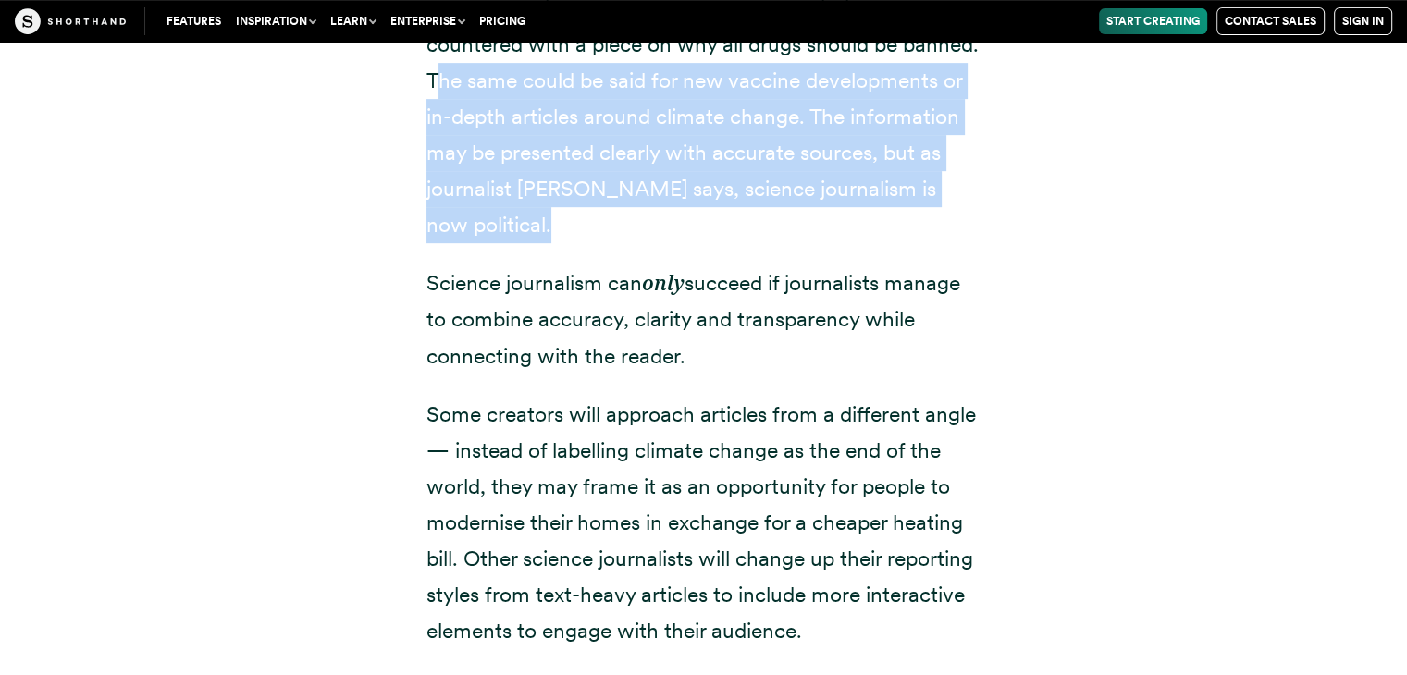
scroll to position [36408, 0]
